Goal: Transaction & Acquisition: Purchase product/service

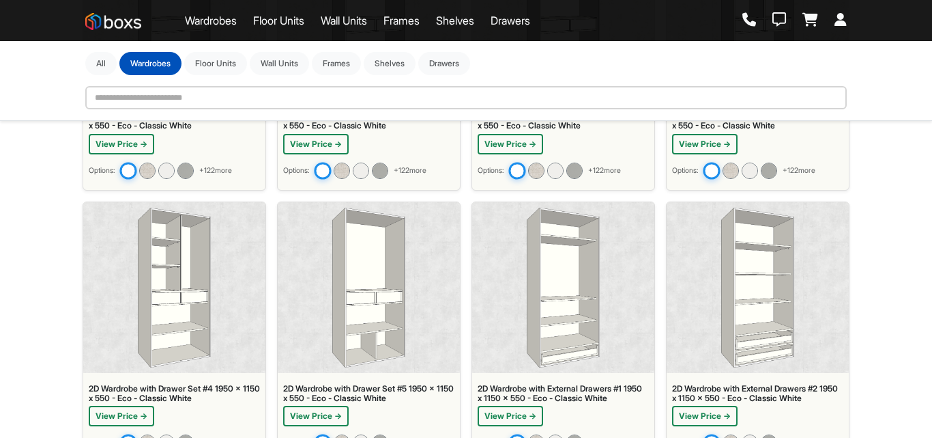
scroll to position [410, 0]
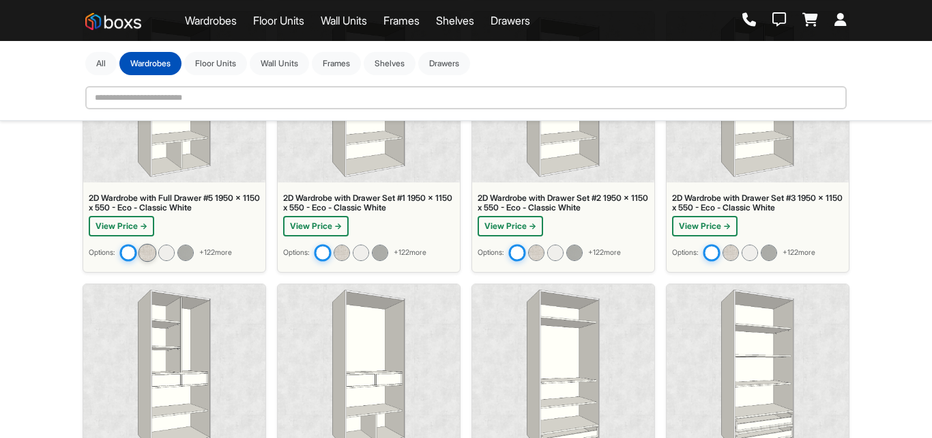
click at [154, 255] on img at bounding box center [148, 252] width 18 height 18
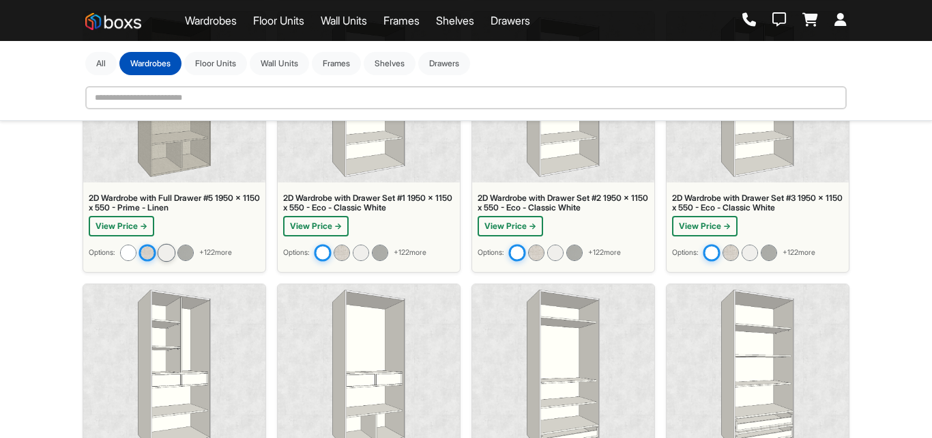
click at [173, 255] on img at bounding box center [167, 252] width 18 height 18
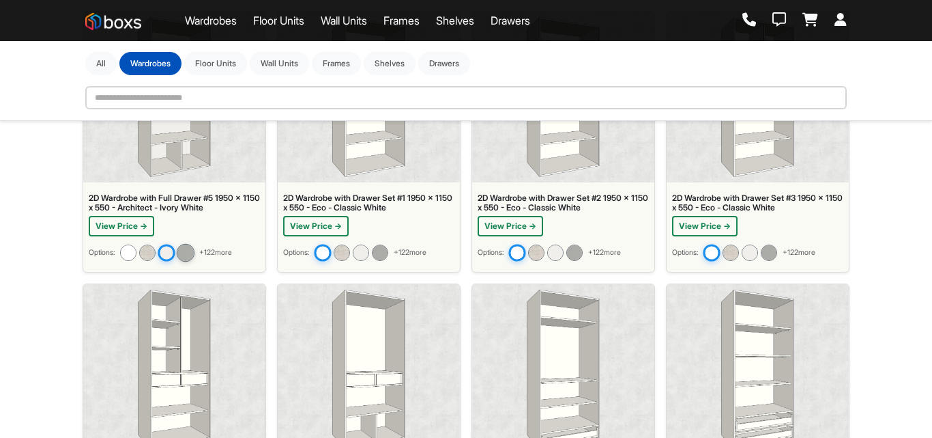
click at [189, 252] on img at bounding box center [186, 252] width 18 height 18
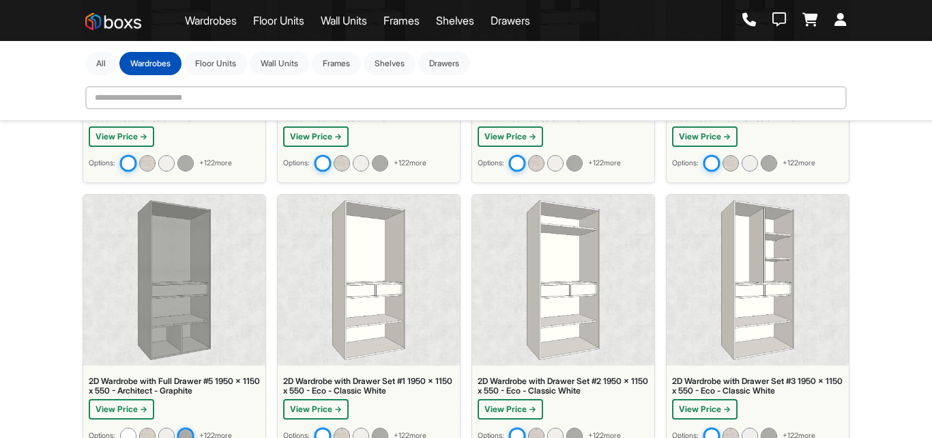
scroll to position [214, 0]
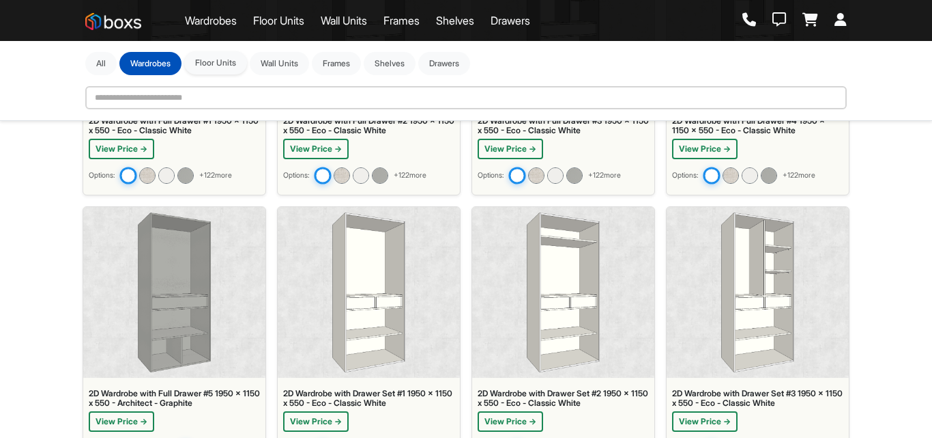
click at [224, 68] on button "Floor Units" at bounding box center [215, 62] width 63 height 23
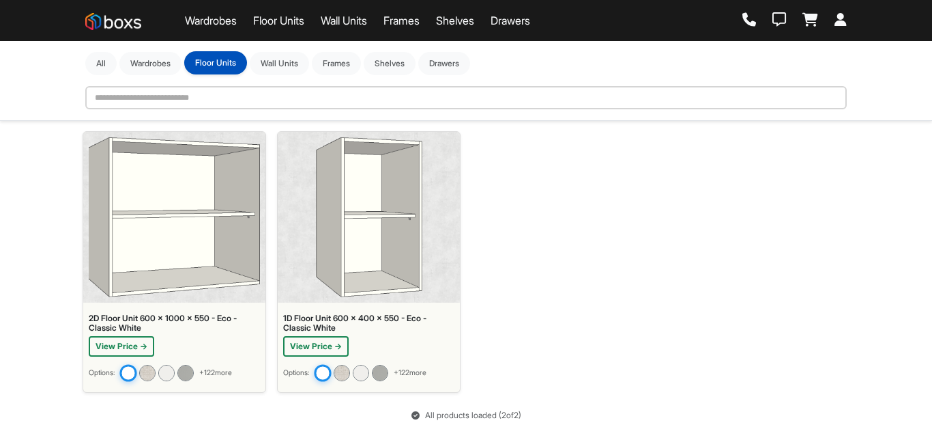
scroll to position [17, 0]
click at [286, 59] on button "Wall Units" at bounding box center [279, 62] width 59 height 23
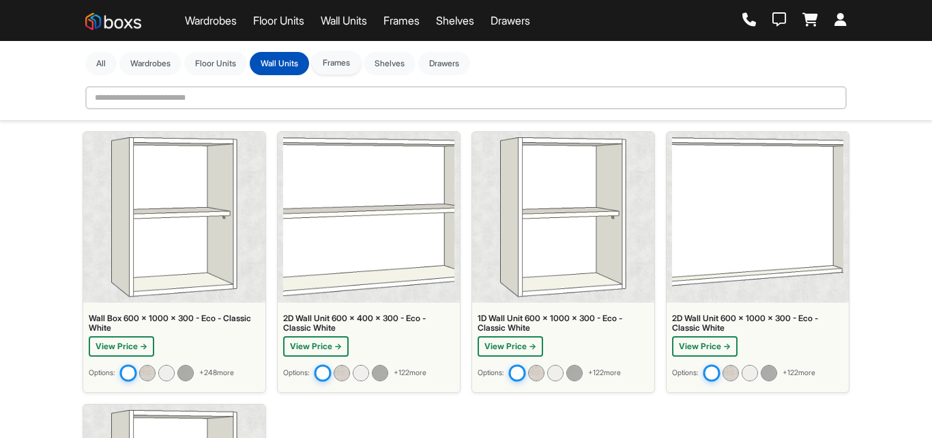
click at [353, 64] on button "Frames" at bounding box center [336, 62] width 49 height 23
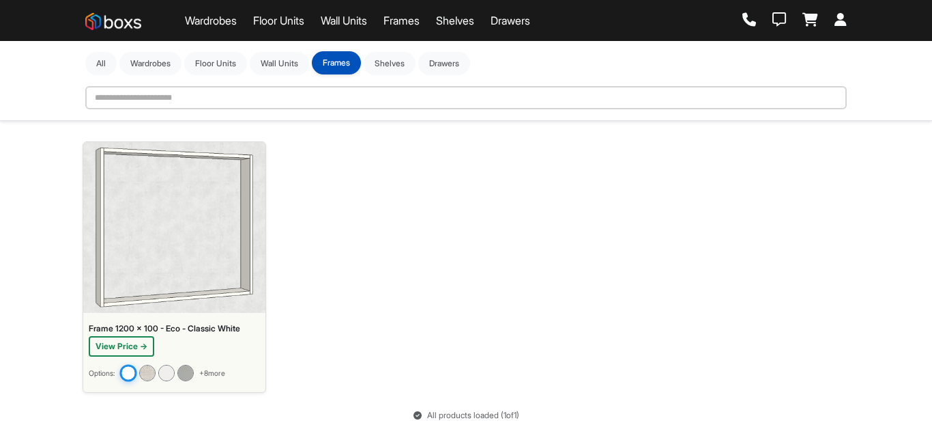
scroll to position [7, 0]
click at [397, 63] on button "Shelves" at bounding box center [390, 62] width 52 height 23
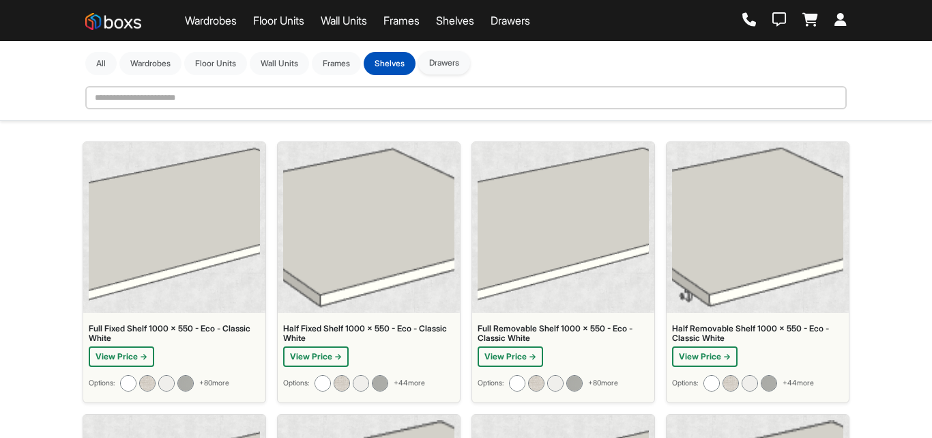
click at [446, 65] on button "Drawers" at bounding box center [444, 62] width 52 height 23
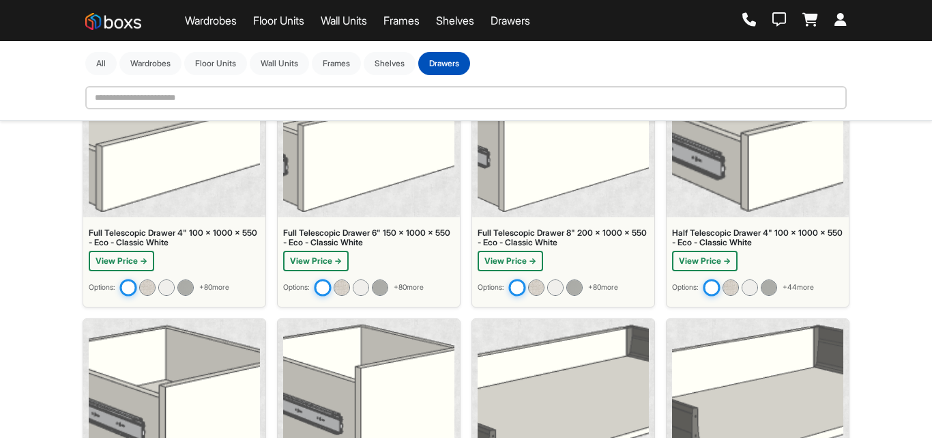
scroll to position [0, 0]
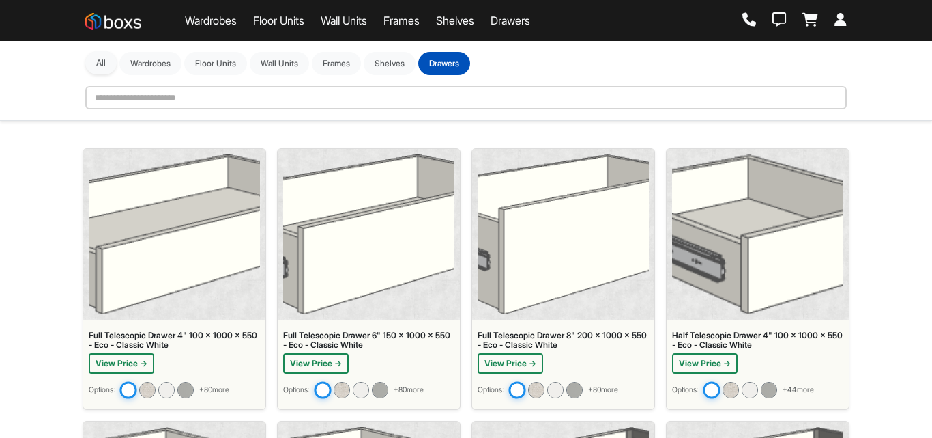
click at [109, 63] on button "All" at bounding box center [100, 62] width 31 height 23
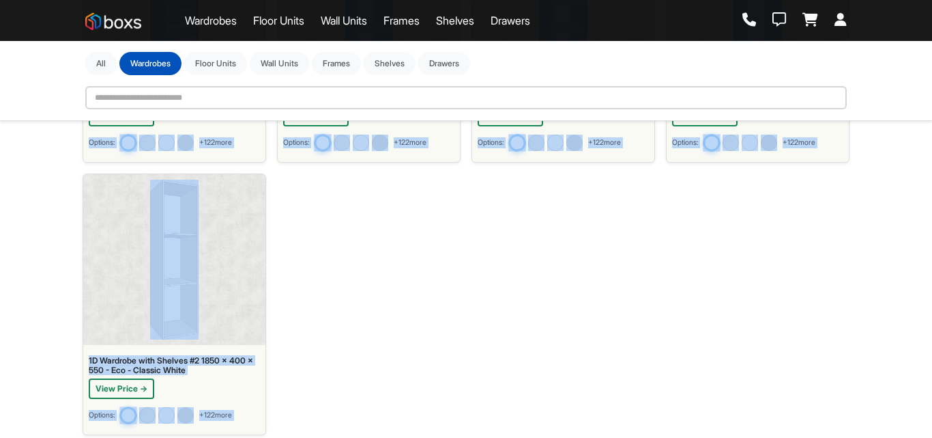
scroll to position [2467, 0]
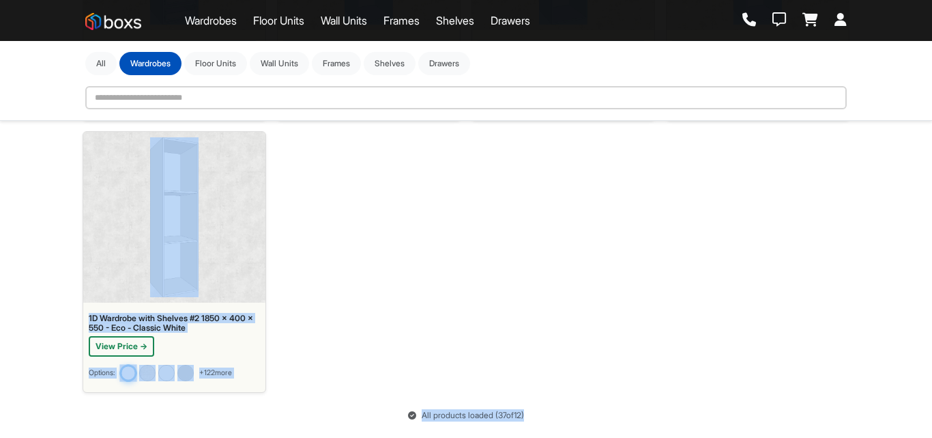
drag, startPoint x: 61, startPoint y: 131, endPoint x: 814, endPoint y: 433, distance: 810.7
copy div "2D Wardrobe with Full Drawer #1 1850 x 1000 x 550 - Eco - Classic White View Pr…"
